Goal: Information Seeking & Learning: Learn about a topic

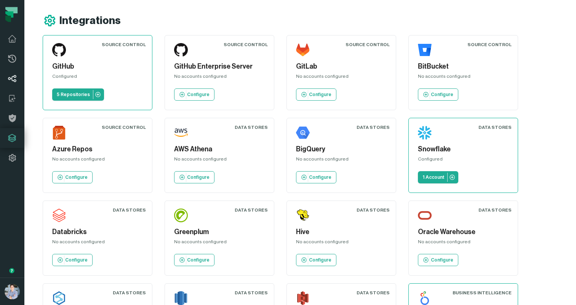
click at [11, 87] on link "Lineage" at bounding box center [12, 79] width 24 height 20
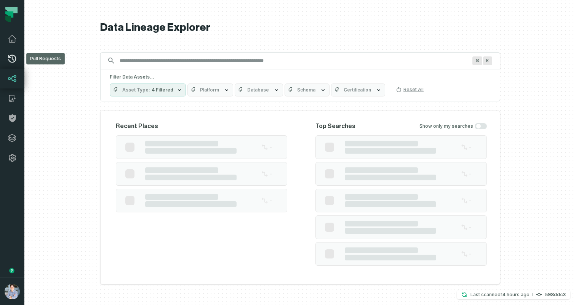
click at [13, 56] on icon at bounding box center [12, 58] width 9 height 9
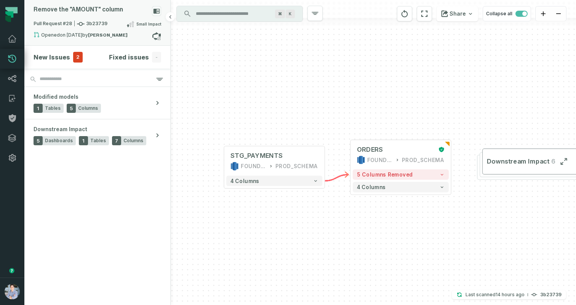
click at [103, 10] on div "Remove the "AMOUNT" column" at bounding box center [78, 9] width 89 height 7
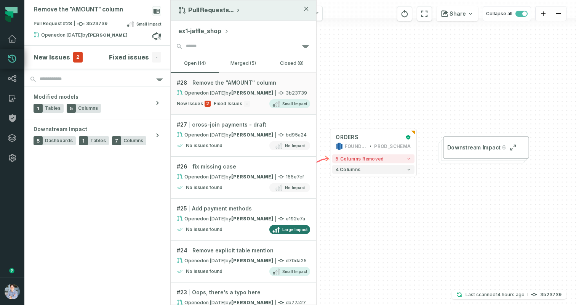
click at [214, 10] on button "Pull Requests ..." at bounding box center [209, 10] width 63 height 8
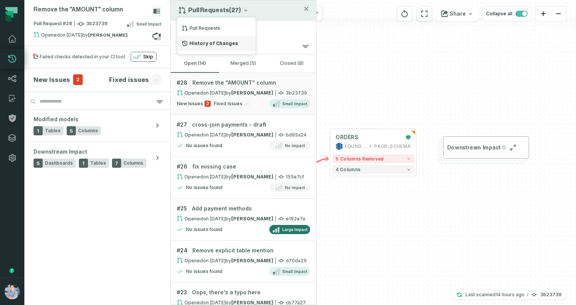
click at [209, 39] on div "History of Changes" at bounding box center [216, 43] width 78 height 15
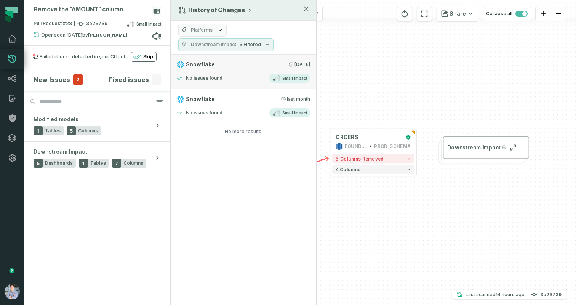
click at [263, 72] on link "Snowflake [DATE] 1:00:13 AM No issues found Small Impact" at bounding box center [243, 71] width 145 height 35
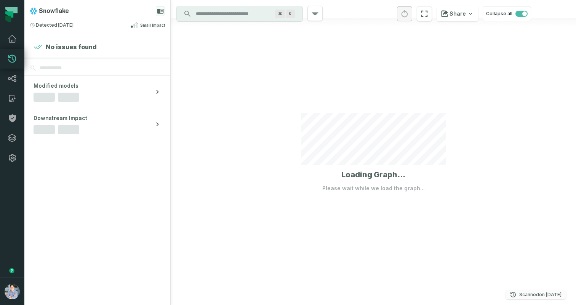
click at [542, 294] on relative-time "[DATE] 1:01:31 AM" at bounding box center [550, 294] width 22 height 6
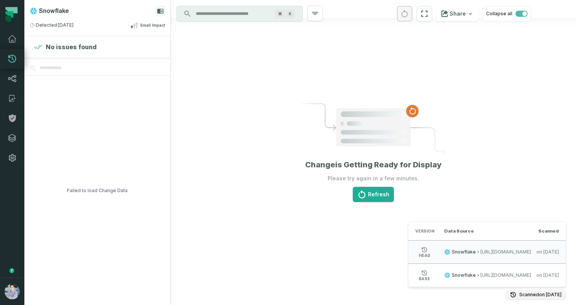
click at [480, 252] on span "[URL][DOMAIN_NAME]" at bounding box center [505, 252] width 51 height 6
click at [452, 253] on span "Snowflake" at bounding box center [464, 252] width 24 height 6
click at [257, 223] on div at bounding box center [373, 152] width 405 height 305
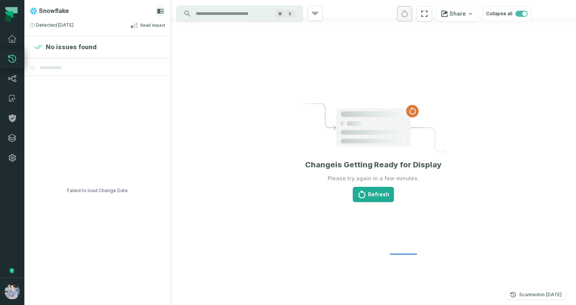
click at [273, 228] on div at bounding box center [373, 152] width 405 height 305
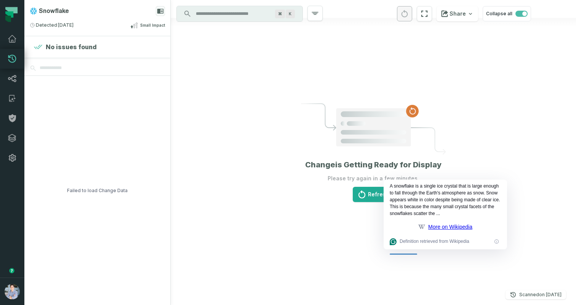
click at [285, 79] on div at bounding box center [373, 152] width 405 height 305
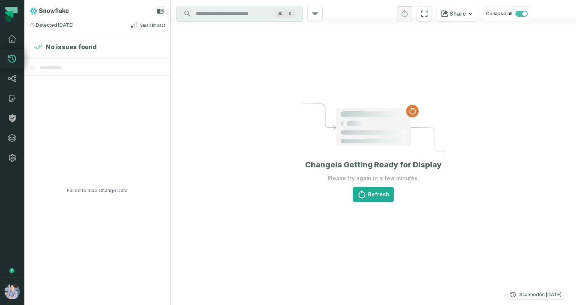
click at [544, 296] on relative-time "[DATE] 1:01:31 AM" at bounding box center [550, 294] width 22 height 6
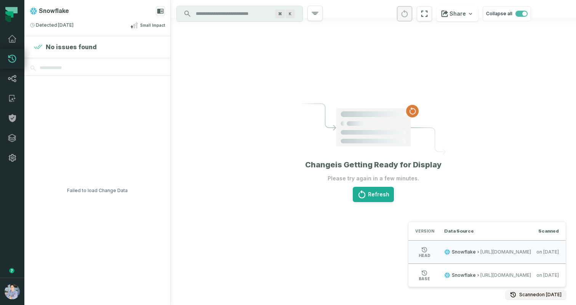
click at [289, 83] on div at bounding box center [373, 152] width 405 height 305
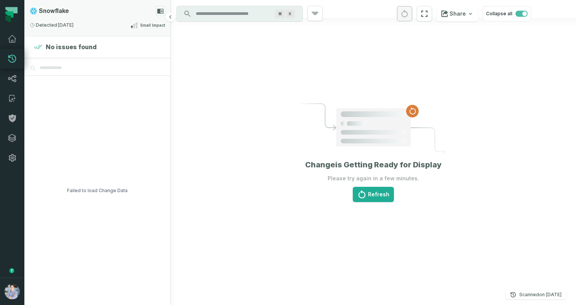
click at [97, 2] on div "Snowflake Detected [DATE] 1:00:13 AM Small Impact" at bounding box center [97, 18] width 146 height 36
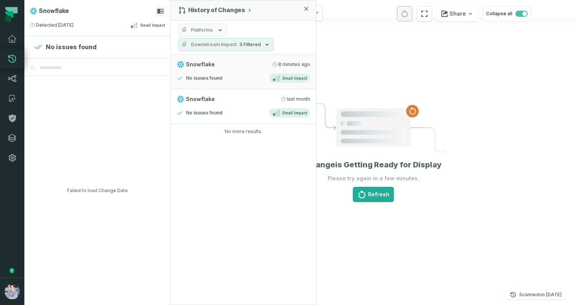
click at [232, 280] on div "History of Changes Platforms Downstream Impact 3 Filtered Snowflake [DATE] 5:51…" at bounding box center [243, 152] width 146 height 305
click at [533, 295] on p "Scanned [DATE] 1:01:31 AM" at bounding box center [540, 295] width 42 height 8
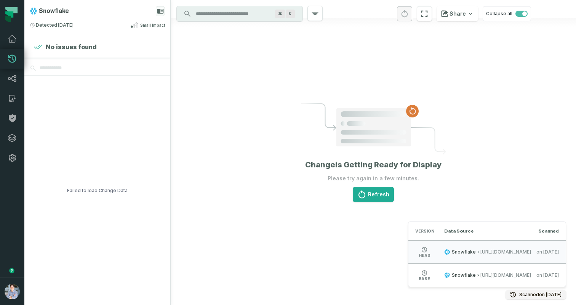
click at [216, 196] on div at bounding box center [373, 152] width 405 height 305
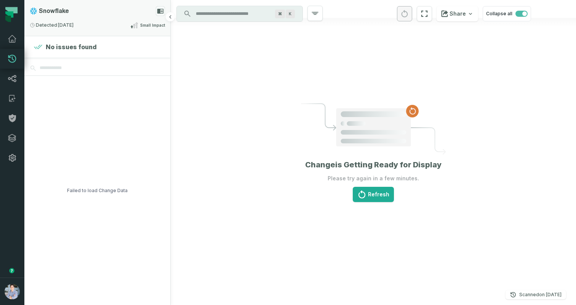
click at [160, 11] on icon at bounding box center [160, 11] width 6 height 5
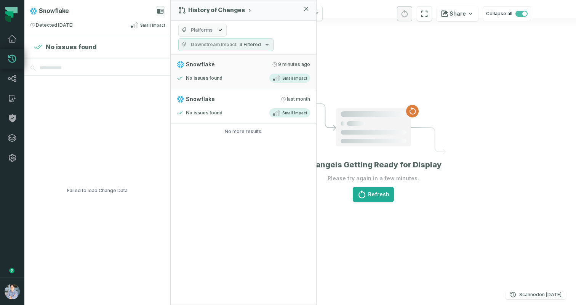
click at [236, 46] on button "Downstream Impact 3 Filtered" at bounding box center [225, 44] width 95 height 13
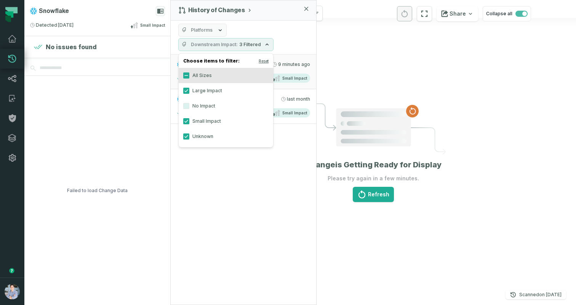
click at [236, 46] on button "Downstream Impact 3 Filtered" at bounding box center [225, 44] width 95 height 13
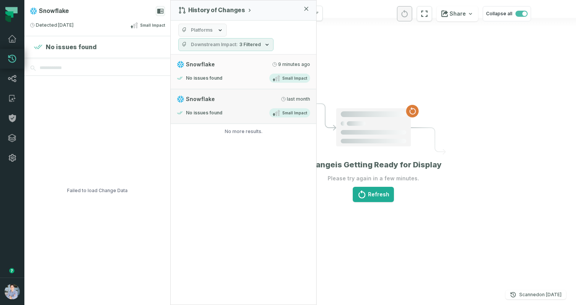
click at [251, 116] on div "No issues found Small Impact" at bounding box center [243, 112] width 133 height 9
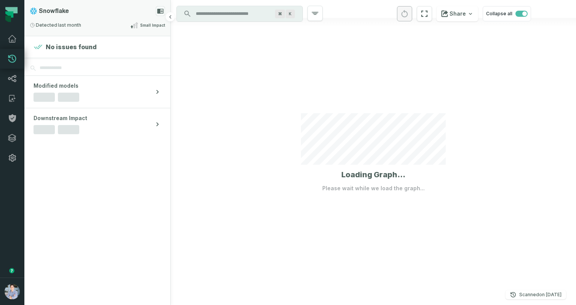
click at [161, 9] on rect at bounding box center [160, 11] width 9 height 10
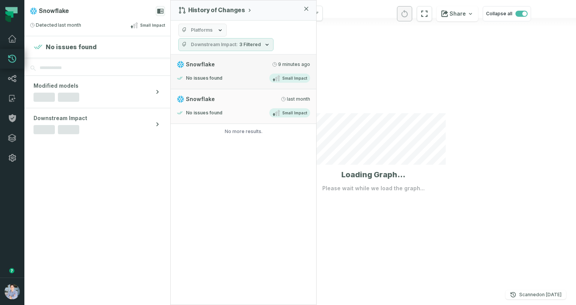
click at [242, 75] on div "No issues found Small Impact" at bounding box center [243, 77] width 133 height 9
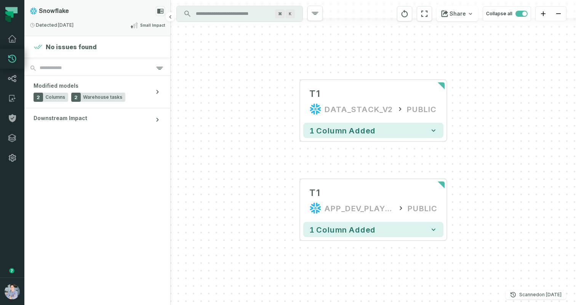
click at [160, 11] on icon at bounding box center [160, 11] width 6 height 5
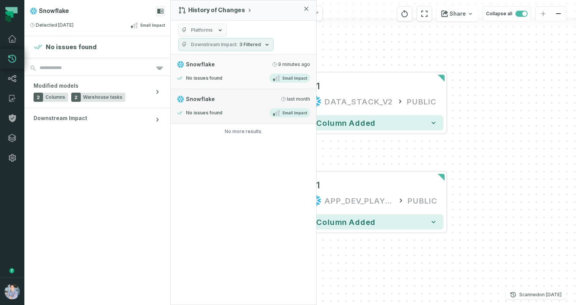
click at [271, 118] on link "Snowflake [DATE] 1:00:07 AM No issues found Small Impact" at bounding box center [243, 106] width 145 height 35
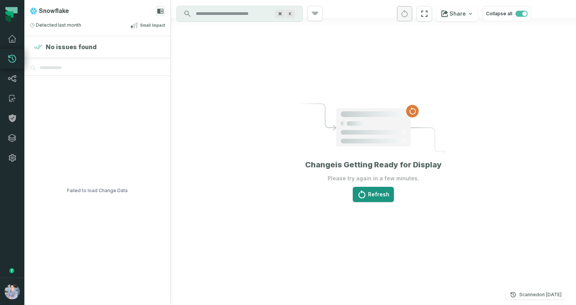
click at [380, 196] on button "Refresh" at bounding box center [373, 194] width 41 height 15
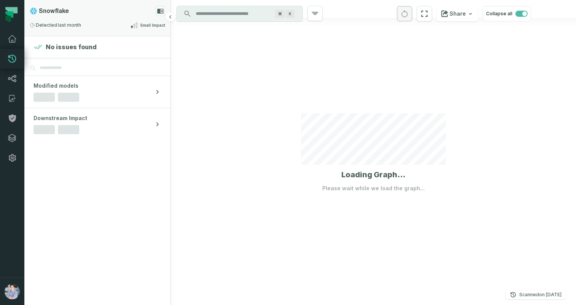
click at [138, 18] on div "Snowflake Detected 7/19/2025, 1:00:07 AM Small Impact" at bounding box center [97, 18] width 146 height 36
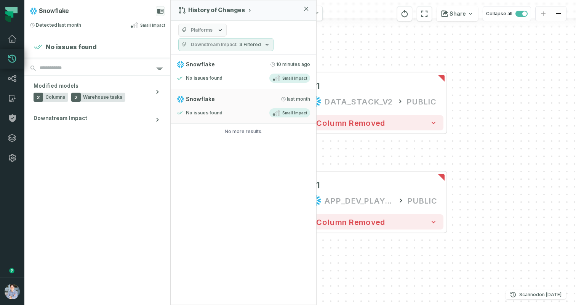
click at [375, 47] on div "T1 DATA_STACK_V2 PUBLIC 1 column removed T1 APP_DEV_PLAYGROUND PUBLIC 1 column …" at bounding box center [373, 152] width 405 height 305
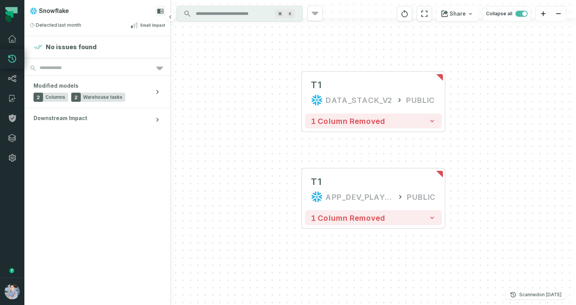
click at [92, 214] on section "No issues found Modified models 2 Columns 2 Warehouse tasks Downstream Impact" at bounding box center [97, 170] width 146 height 268
click at [123, 115] on button "Downstream Impact" at bounding box center [97, 119] width 146 height 23
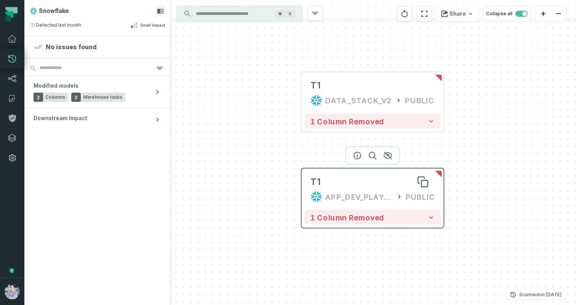
click at [392, 179] on div "T1" at bounding box center [372, 182] width 124 height 12
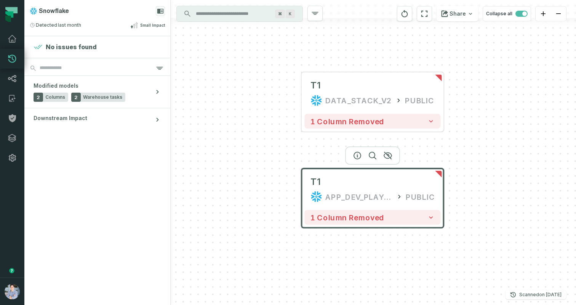
click at [364, 150] on div at bounding box center [372, 155] width 55 height 18
click at [365, 152] on div at bounding box center [372, 155] width 55 height 18
click at [356, 153] on icon "button" at bounding box center [357, 155] width 9 height 9
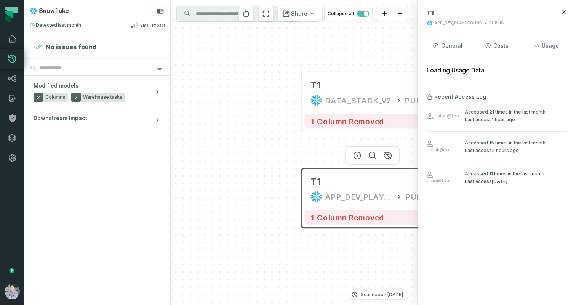
click at [541, 44] on button "Usage" at bounding box center [546, 45] width 46 height 21
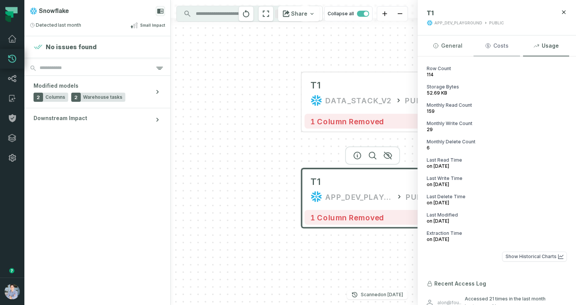
click at [484, 43] on button "Costs" at bounding box center [496, 45] width 46 height 21
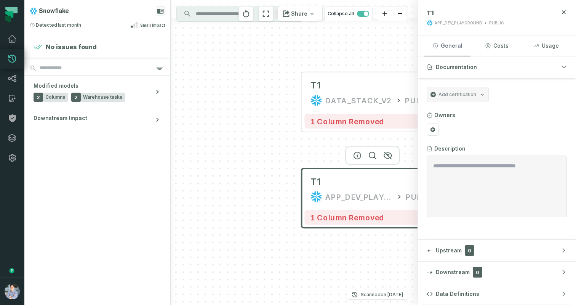
click at [440, 42] on button "General" at bounding box center [447, 45] width 46 height 21
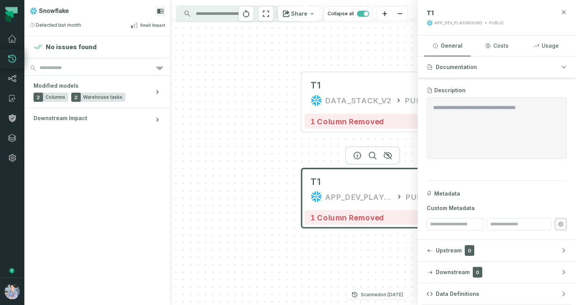
click at [565, 12] on icon "button" at bounding box center [563, 12] width 6 height 6
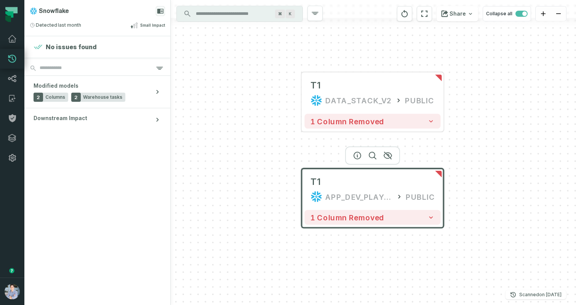
click at [219, 14] on input "Discovery Provider cmdk menu" at bounding box center [232, 14] width 83 height 12
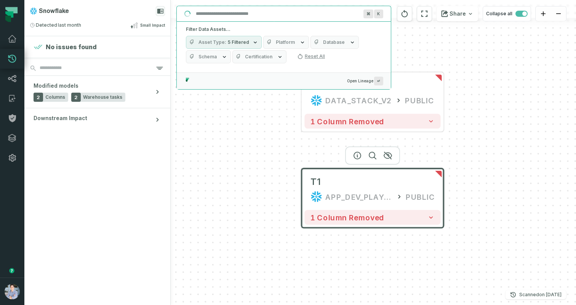
paste input "**********"
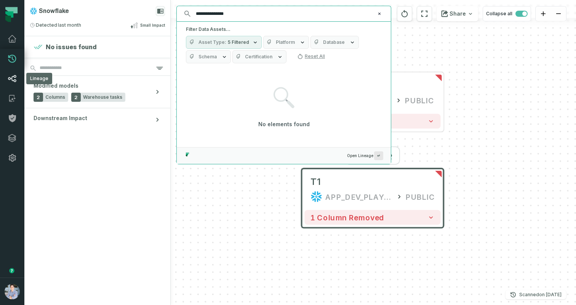
type input "**********"
click at [9, 77] on icon at bounding box center [12, 78] width 8 height 7
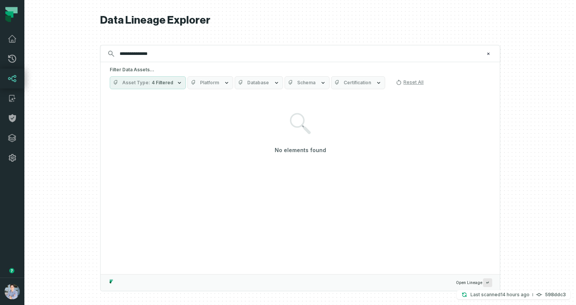
type input "**********"
click at [159, 89] on button "Asset Type 4 Filtered" at bounding box center [148, 82] width 76 height 13
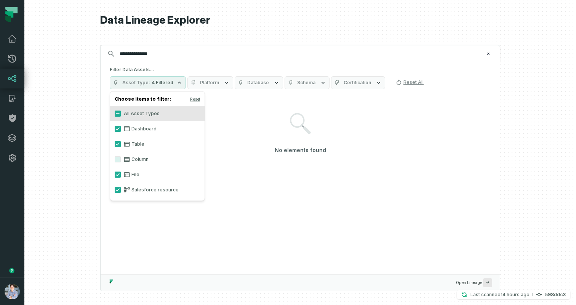
click at [129, 160] on icon at bounding box center [127, 159] width 6 height 5
click at [121, 160] on button "Column" at bounding box center [118, 159] width 6 height 6
click at [193, 81] on span "Platform" at bounding box center [186, 83] width 19 height 6
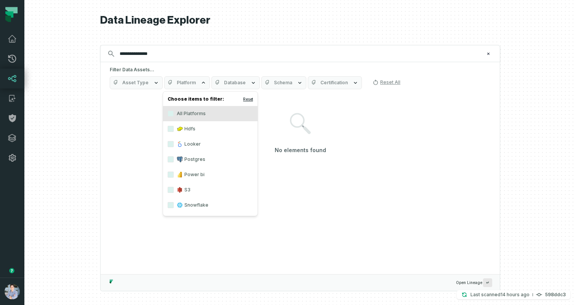
click at [246, 101] on button "Reset" at bounding box center [248, 99] width 10 height 6
click at [222, 106] on label "All Platforms" at bounding box center [210, 113] width 94 height 15
click at [174, 110] on button "All Platforms" at bounding box center [171, 113] width 6 height 6
click at [211, 76] on button "Database" at bounding box center [235, 82] width 48 height 13
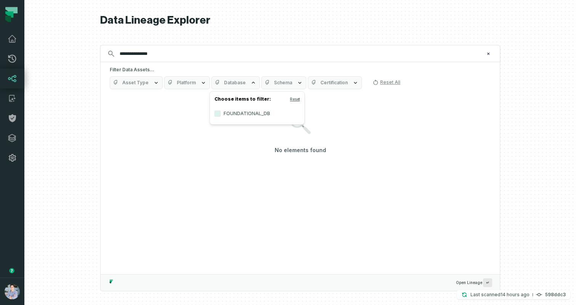
click at [334, 104] on div "No elements found" at bounding box center [300, 133] width 381 height 75
click at [155, 170] on div "No elements found" at bounding box center [300, 133] width 381 height 75
click at [15, 90] on link "Catalog" at bounding box center [12, 98] width 24 height 20
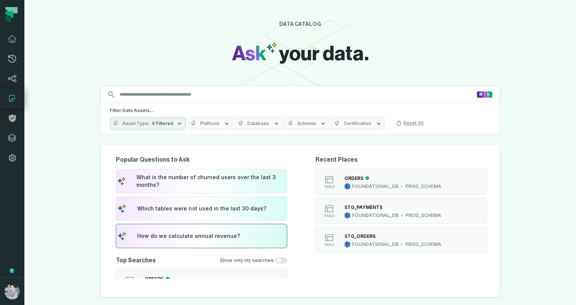
scroll to position [132, 0]
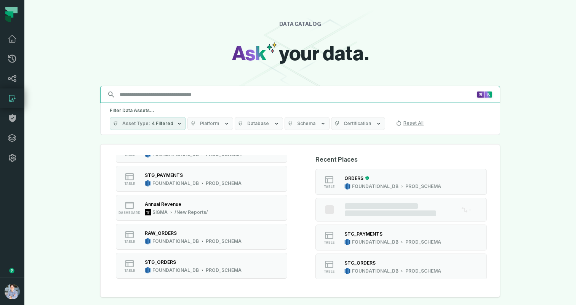
paste input "**********"
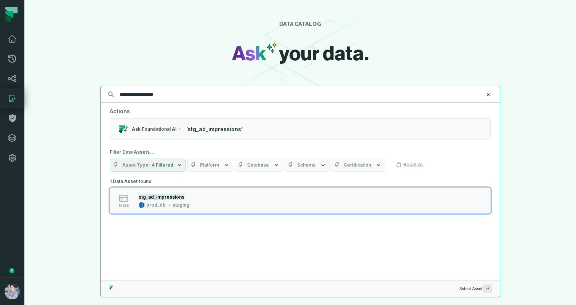
type input "**********"
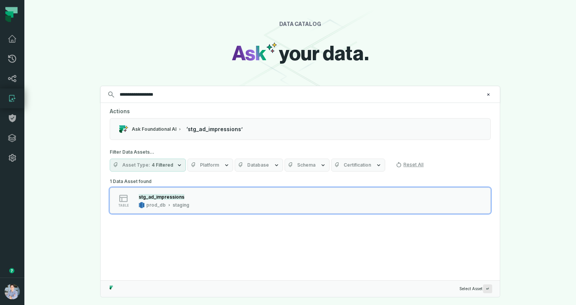
click at [160, 237] on div "1 Data Asset found table stg_ad_impressions prod_db staging" at bounding box center [300, 228] width 399 height 104
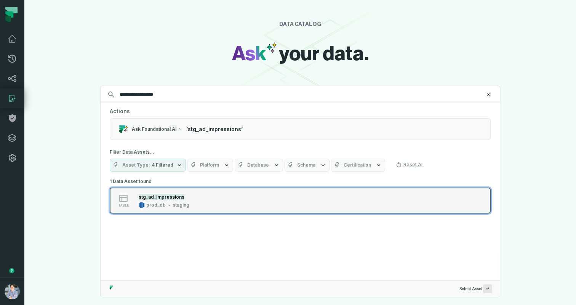
click at [141, 207] on icon "Suggestions" at bounding box center [141, 205] width 1 height 6
